Goal: Information Seeking & Learning: Check status

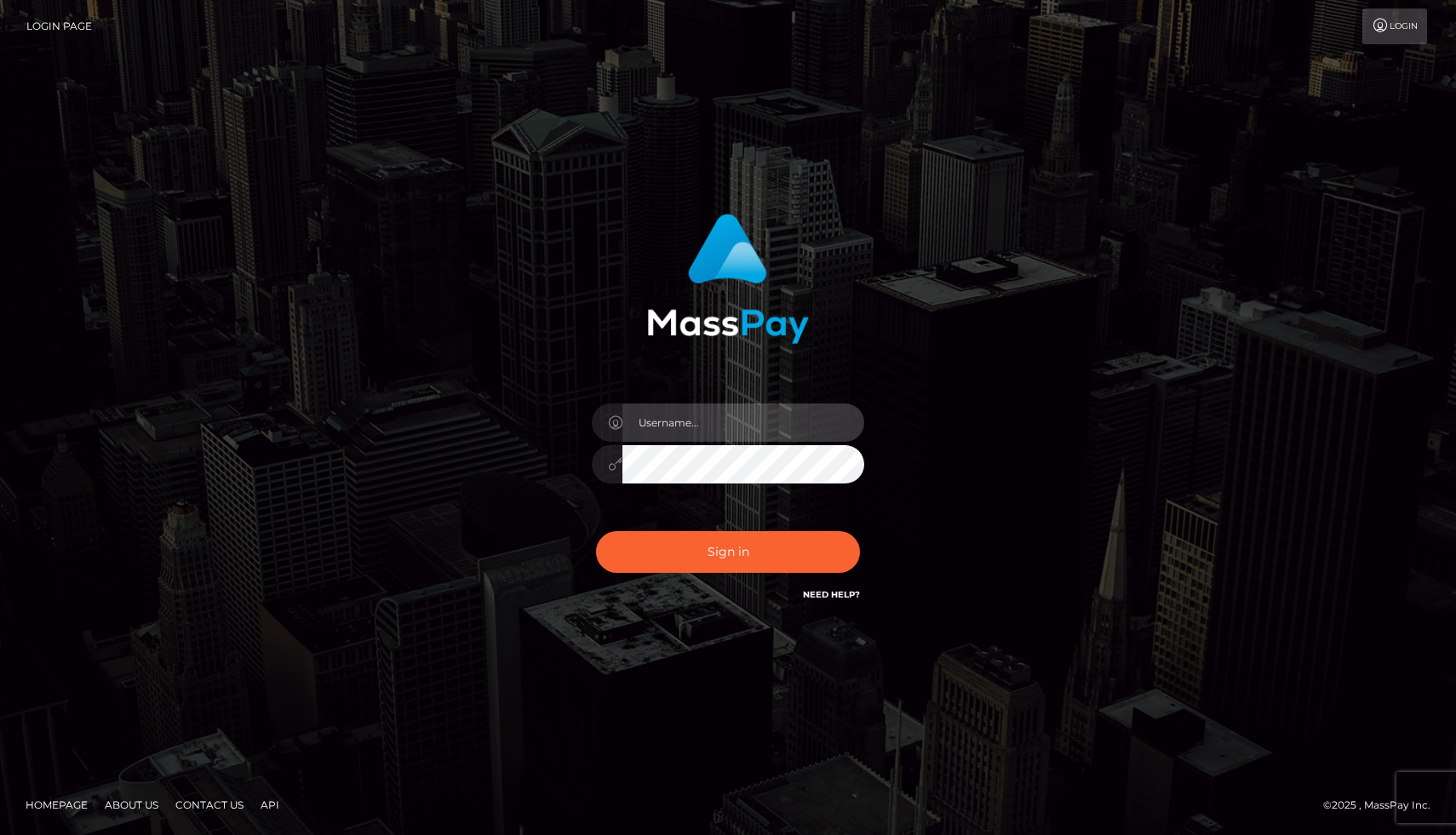
type input "[PERSON_NAME].whop"
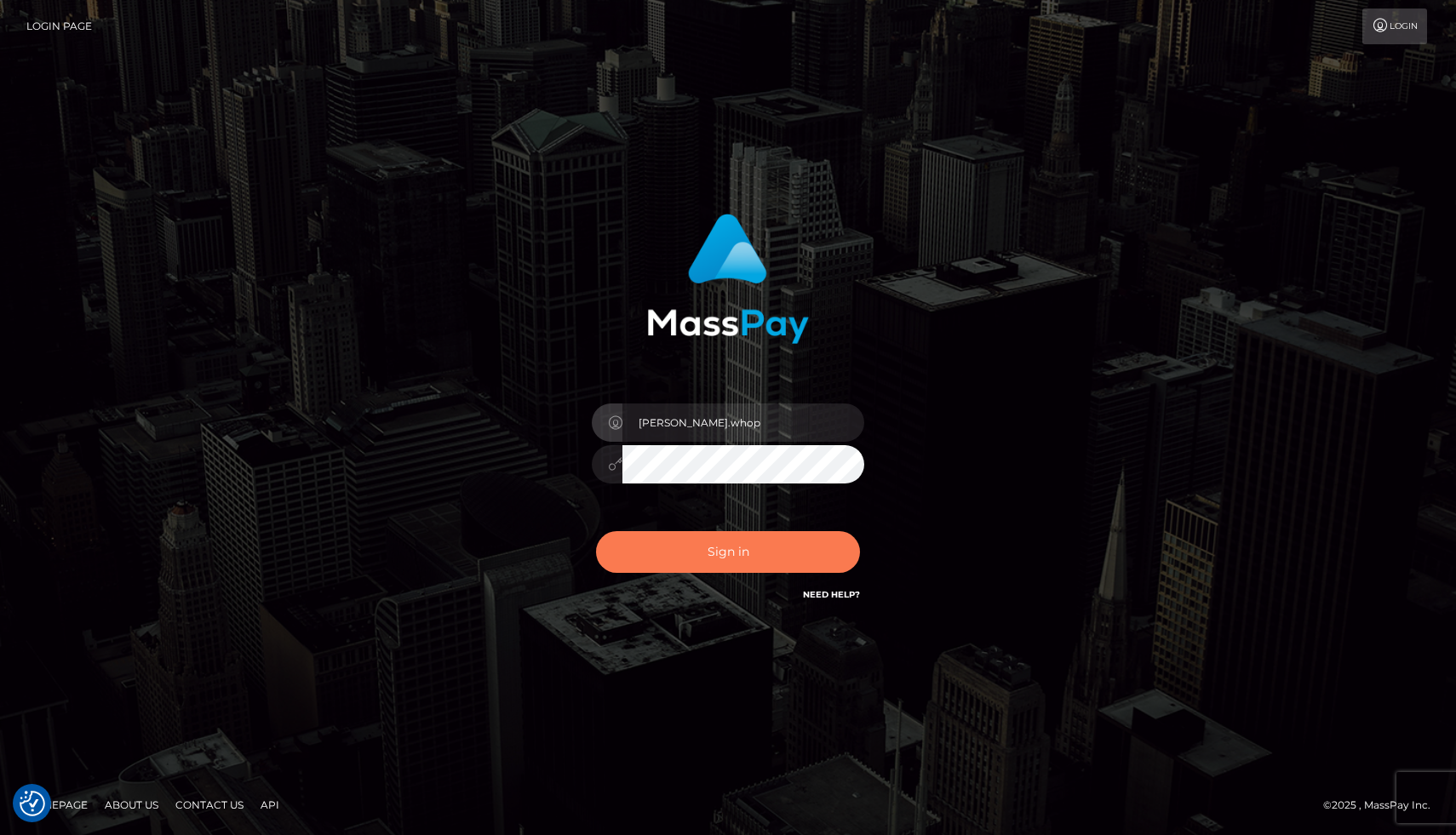
click at [712, 545] on button "Sign in" at bounding box center [728, 552] width 264 height 42
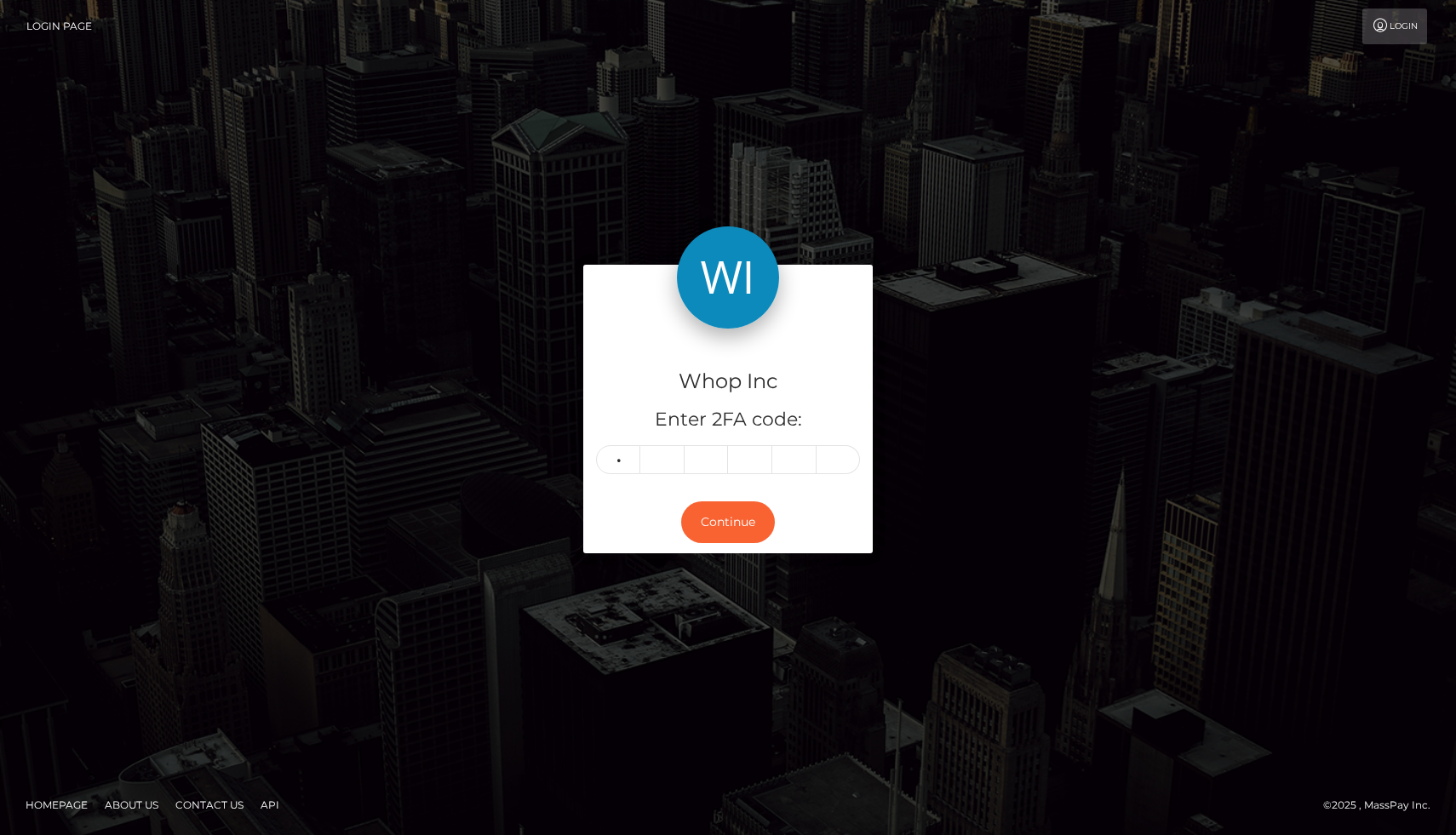
type input "1"
type input "5"
type input "0"
type input "4"
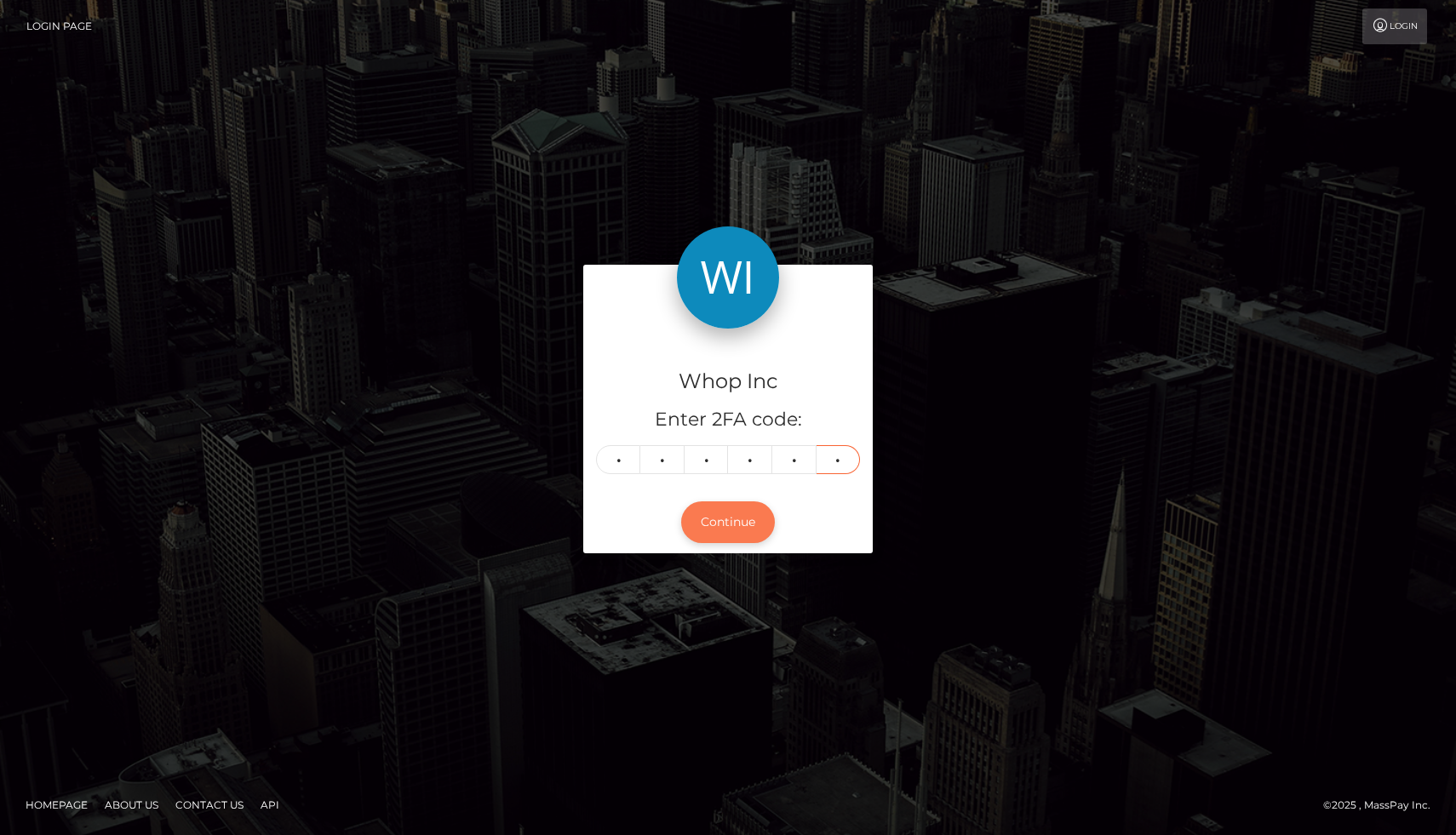
type input "3"
click at [729, 520] on button "Continue" at bounding box center [728, 522] width 94 height 42
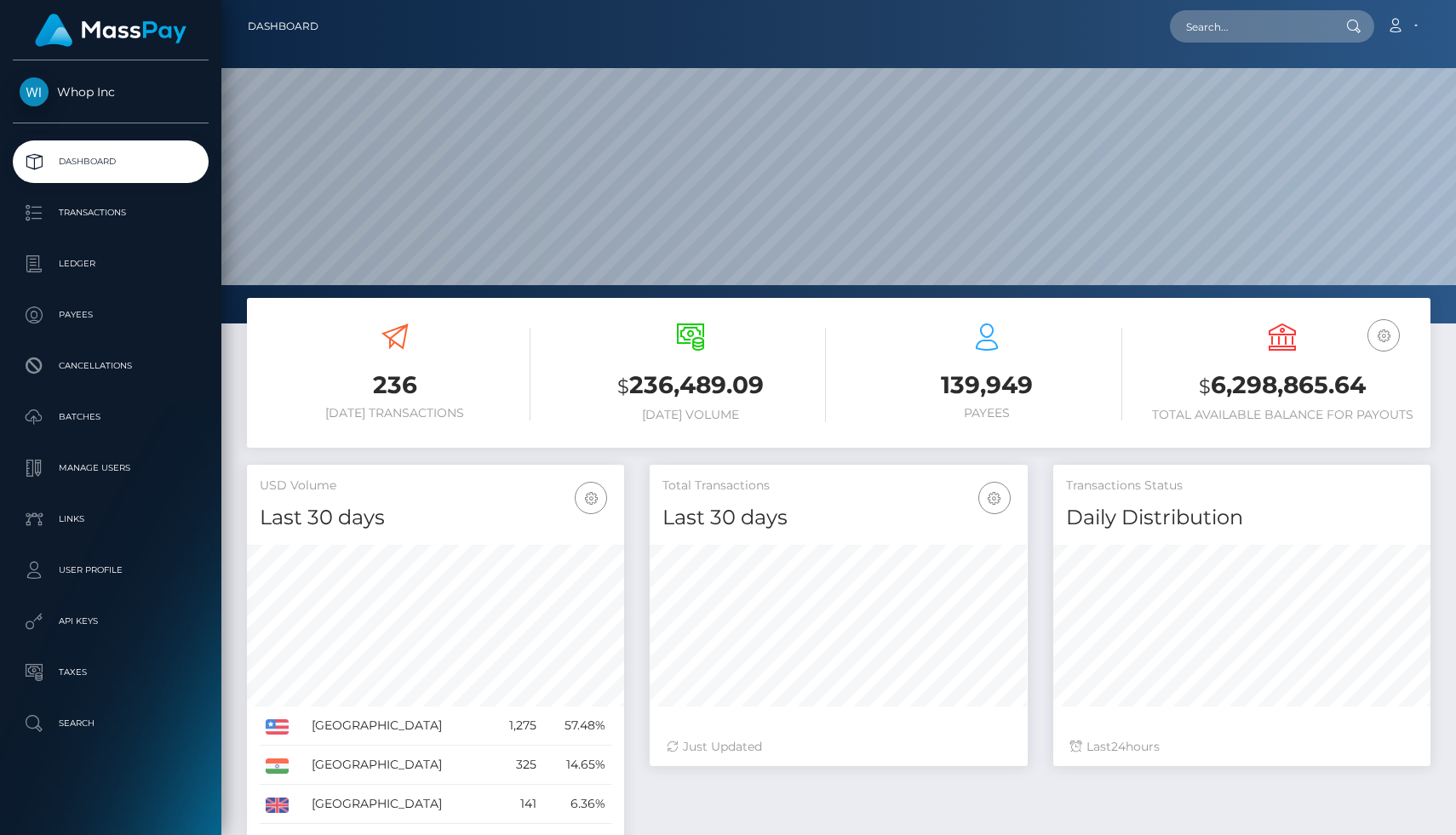
scroll to position [301, 377]
click at [62, 254] on p "Ledger" at bounding box center [110, 264] width 182 height 25
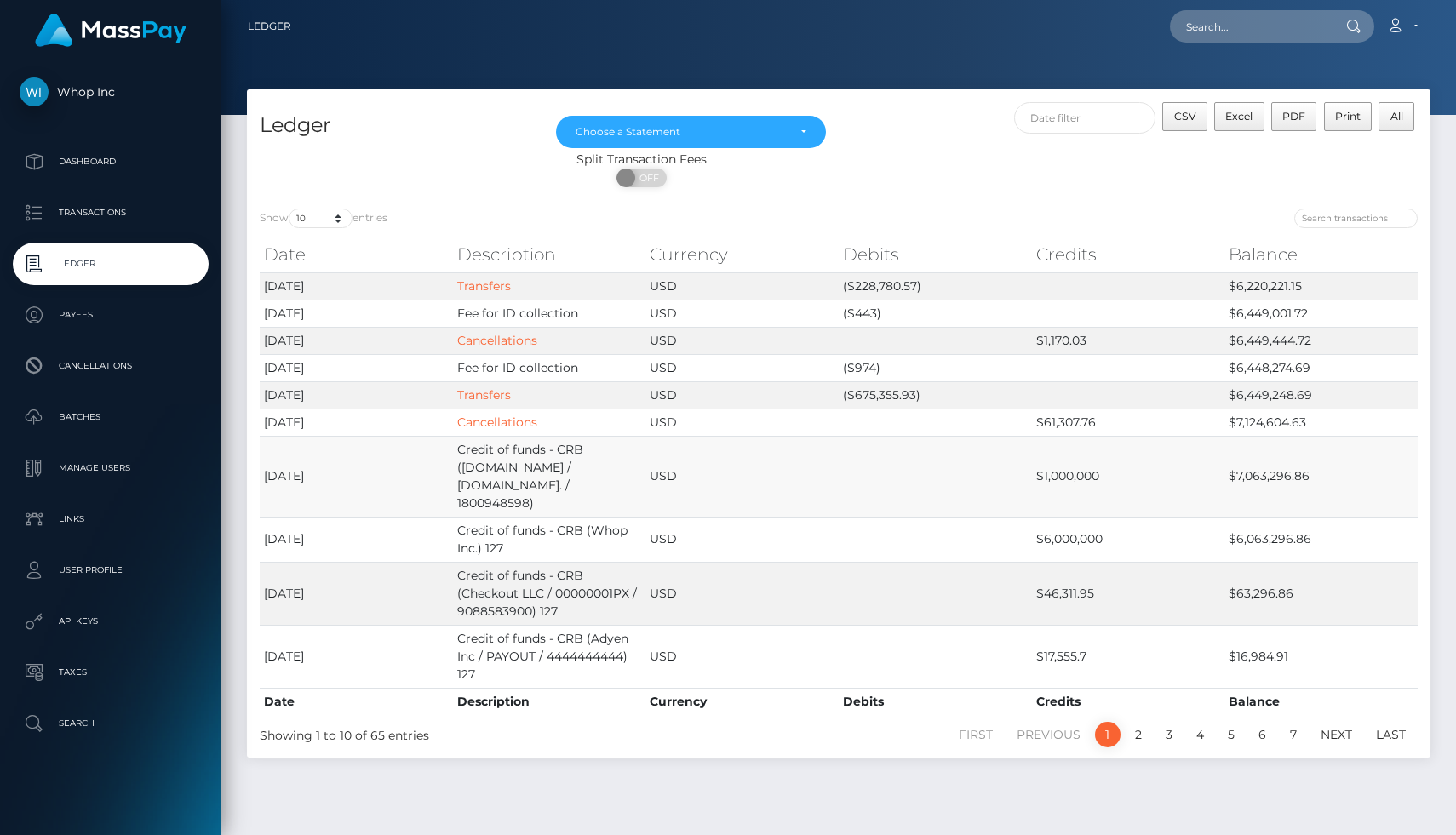
click at [1036, 469] on td "$1,000,000" at bounding box center [1129, 476] width 194 height 81
click at [1008, 461] on td at bounding box center [936, 476] width 194 height 81
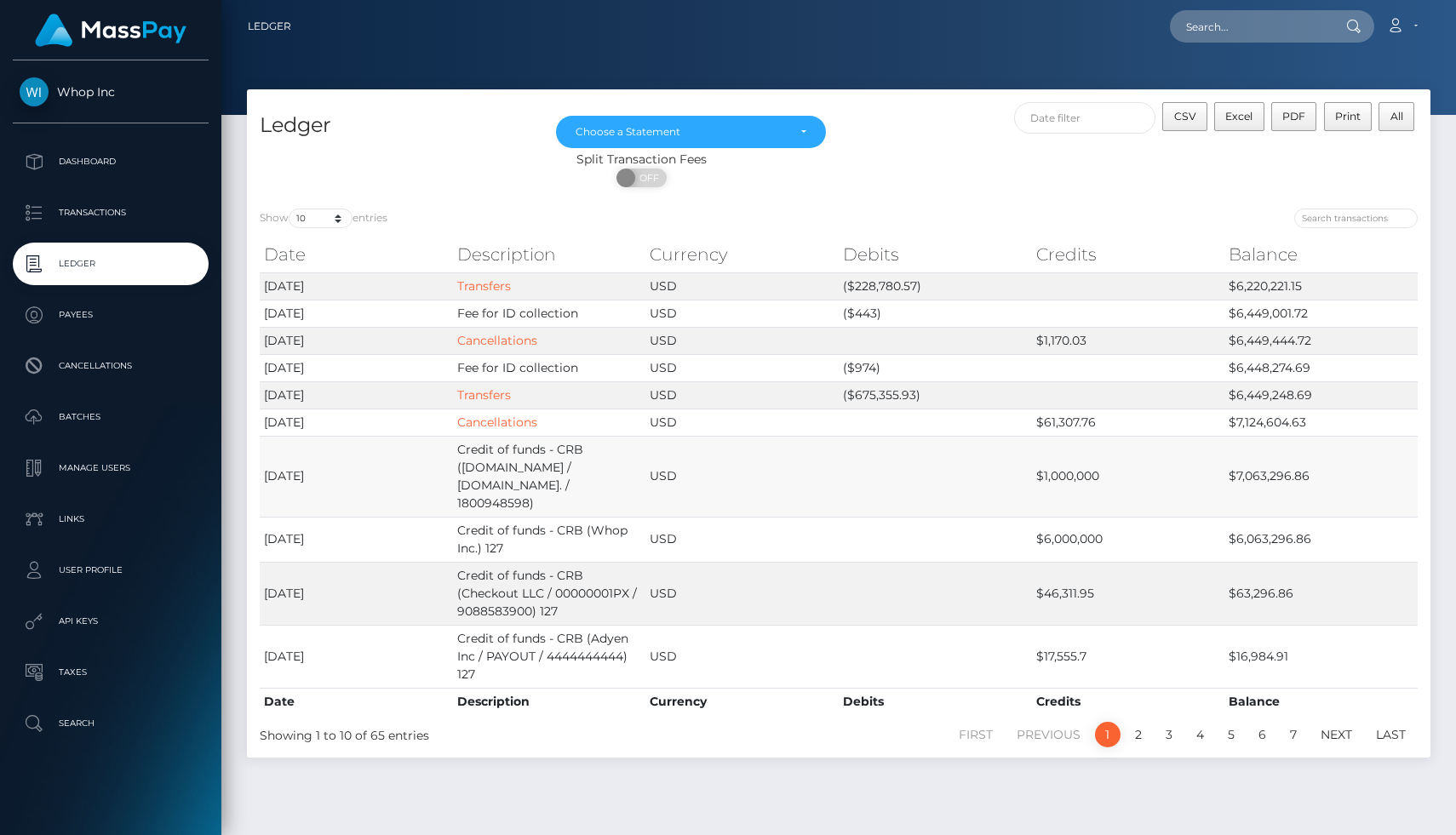
click at [1008, 461] on td at bounding box center [936, 476] width 194 height 81
